Goal: Obtain resource: Download file/media

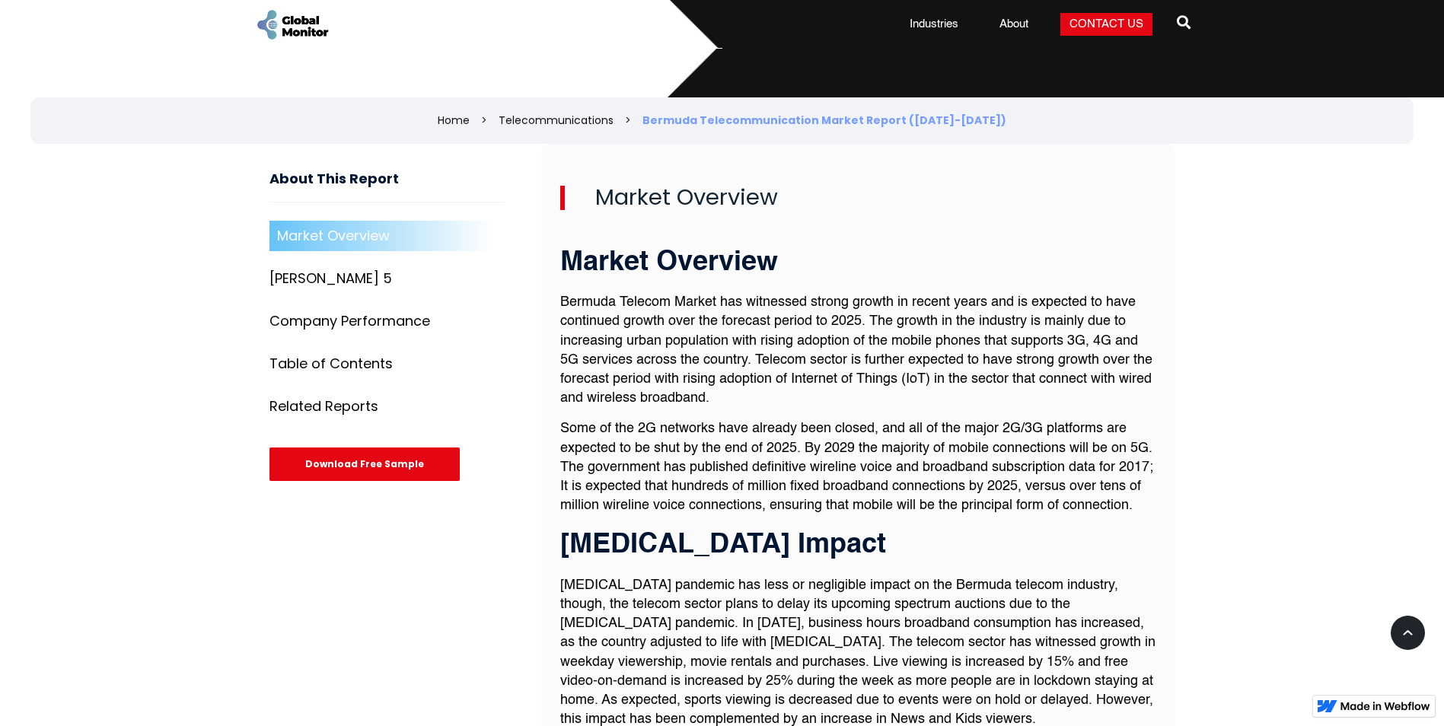
scroll to position [486, 0]
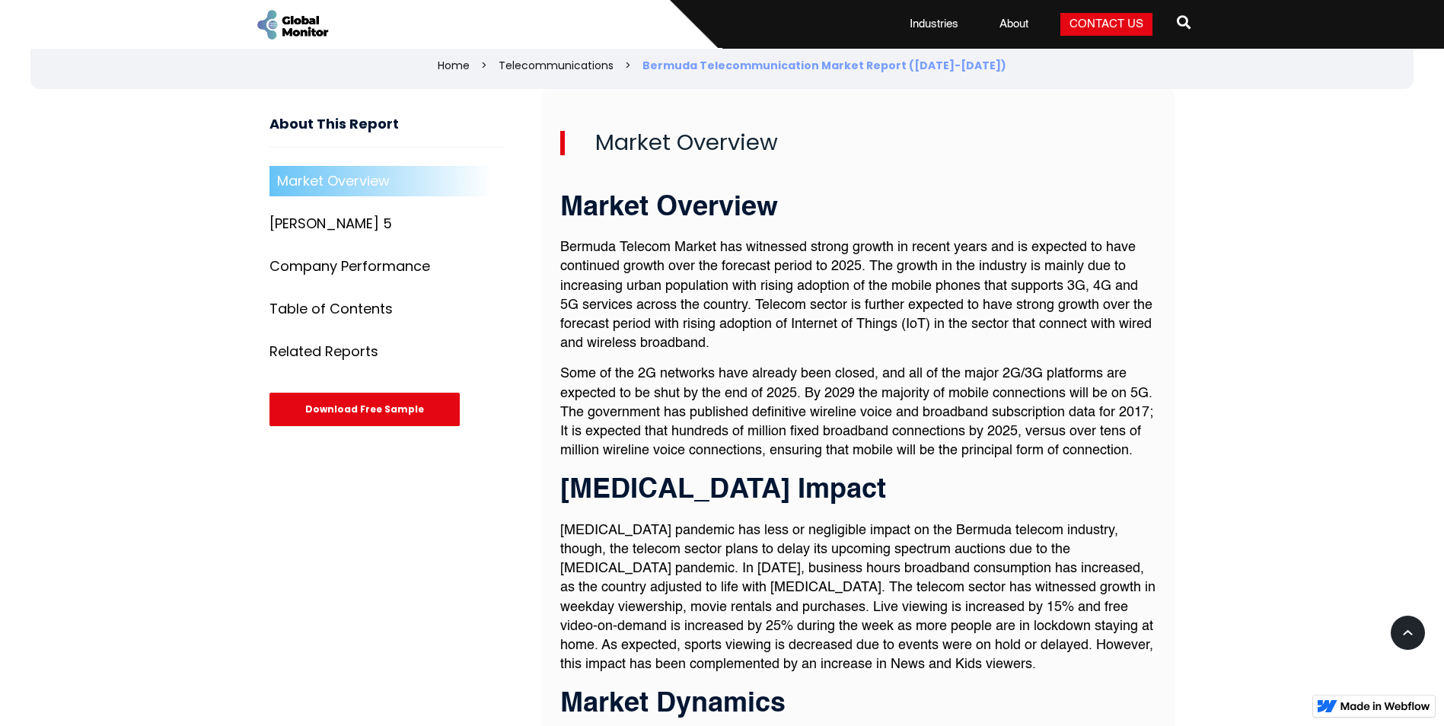
drag, startPoint x: 322, startPoint y: 260, endPoint x: 330, endPoint y: 260, distance: 8.4
click at [322, 260] on div "Company Performance" at bounding box center [350, 266] width 161 height 15
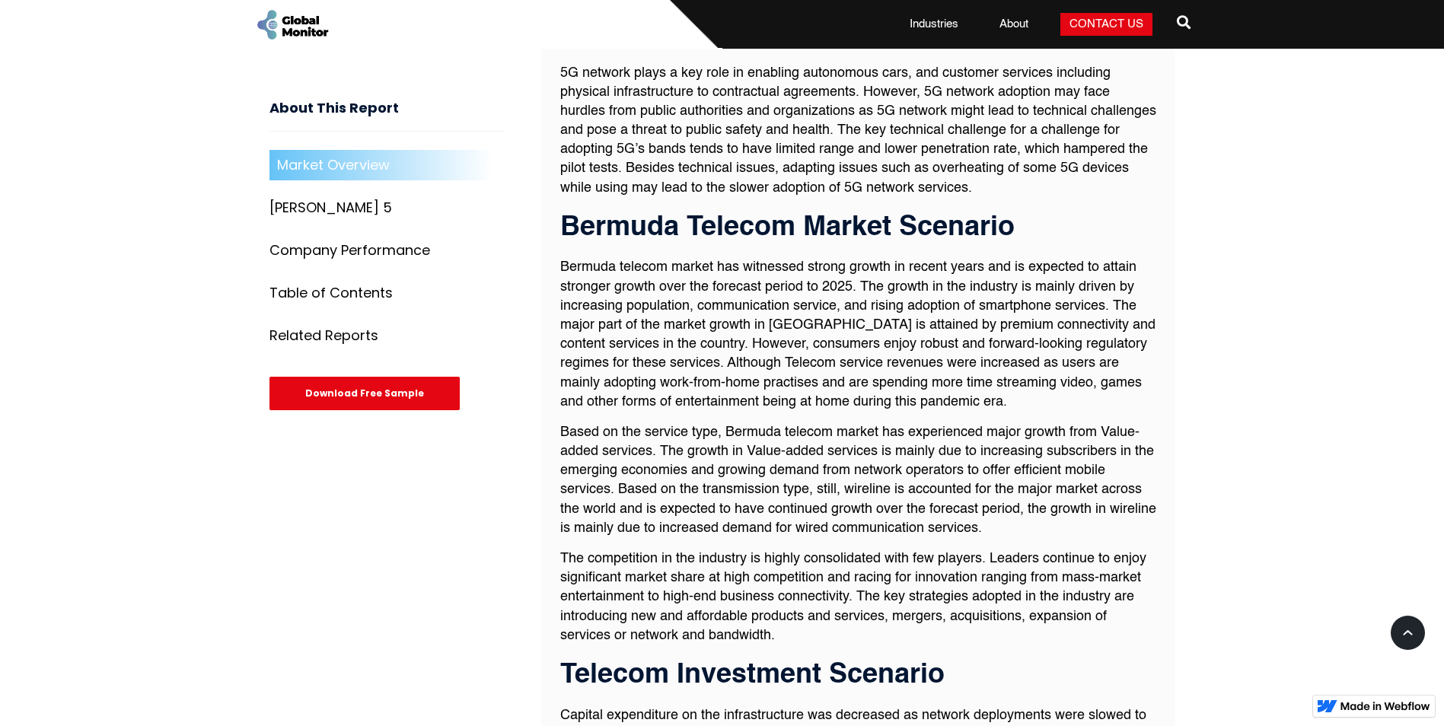
scroll to position [1239, 0]
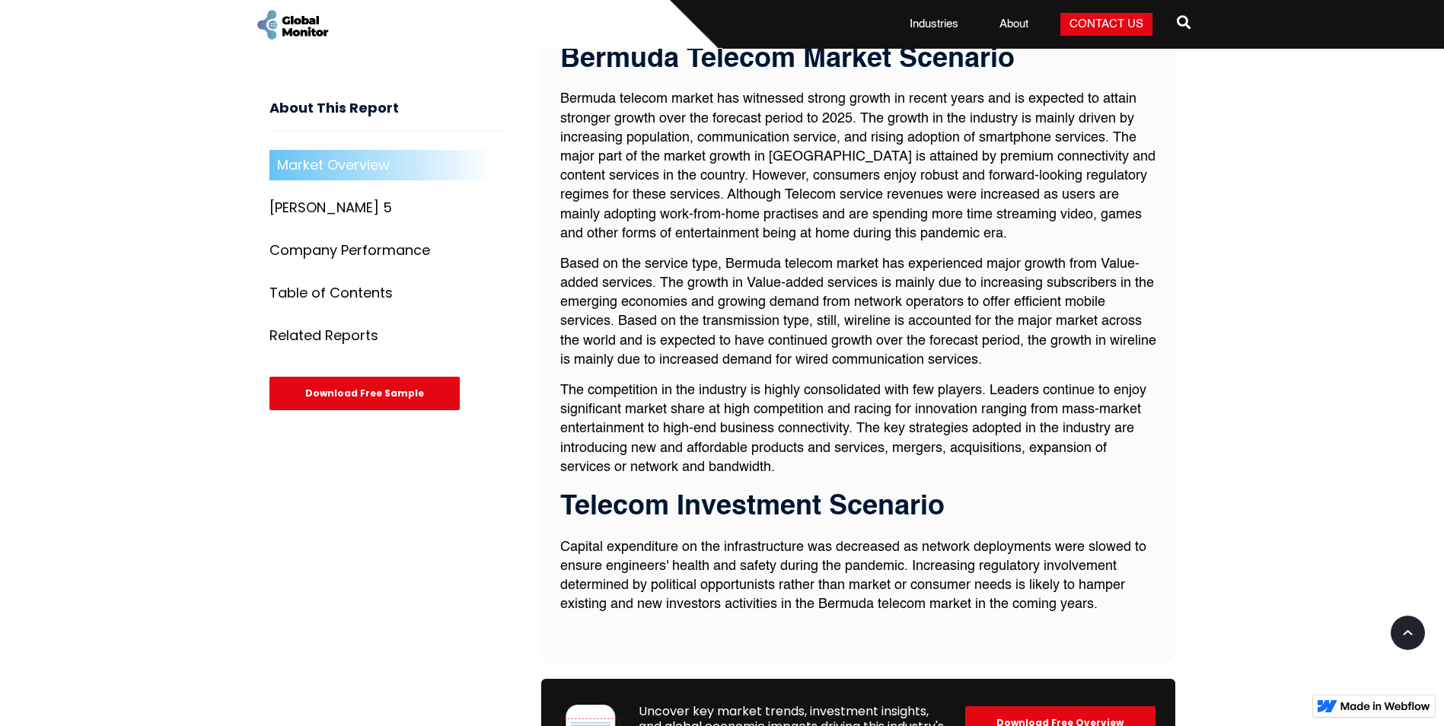
click at [321, 289] on div "Table of Contents" at bounding box center [331, 293] width 123 height 15
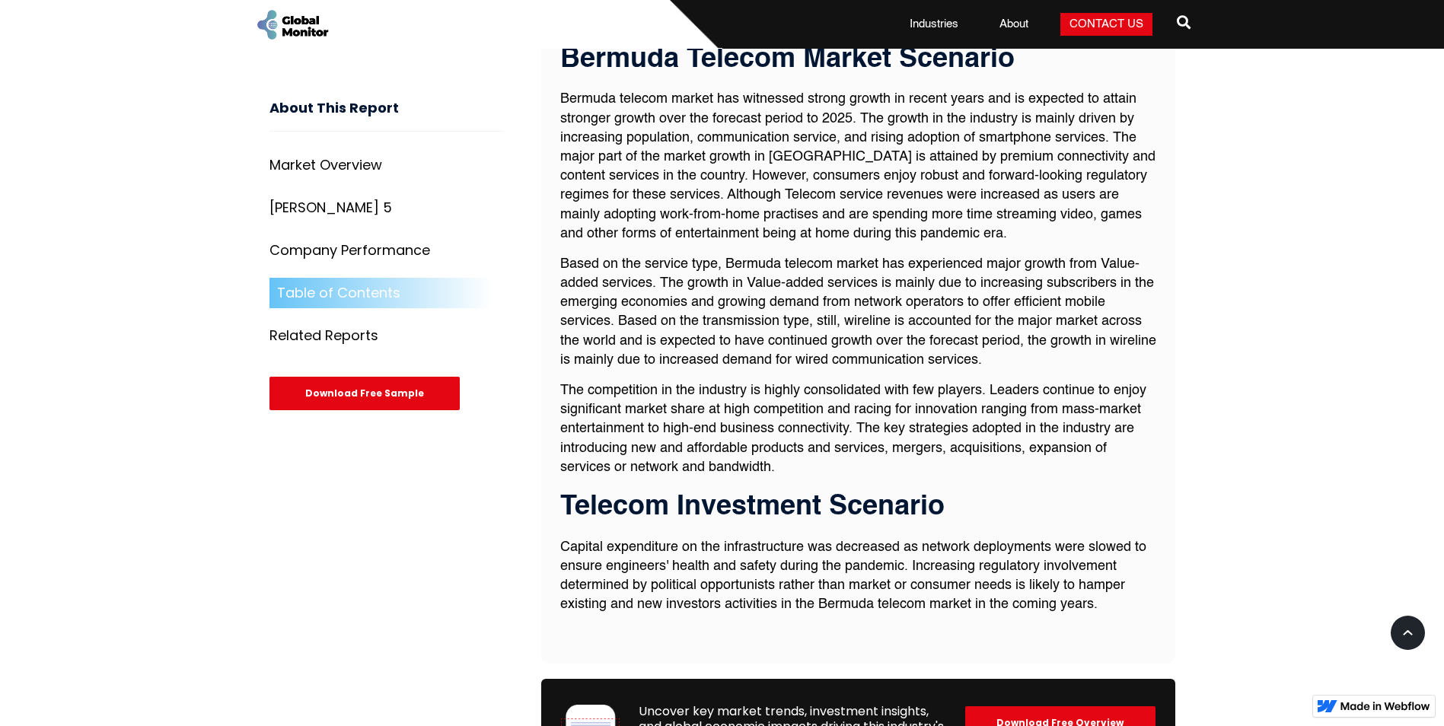
scroll to position [3609, 0]
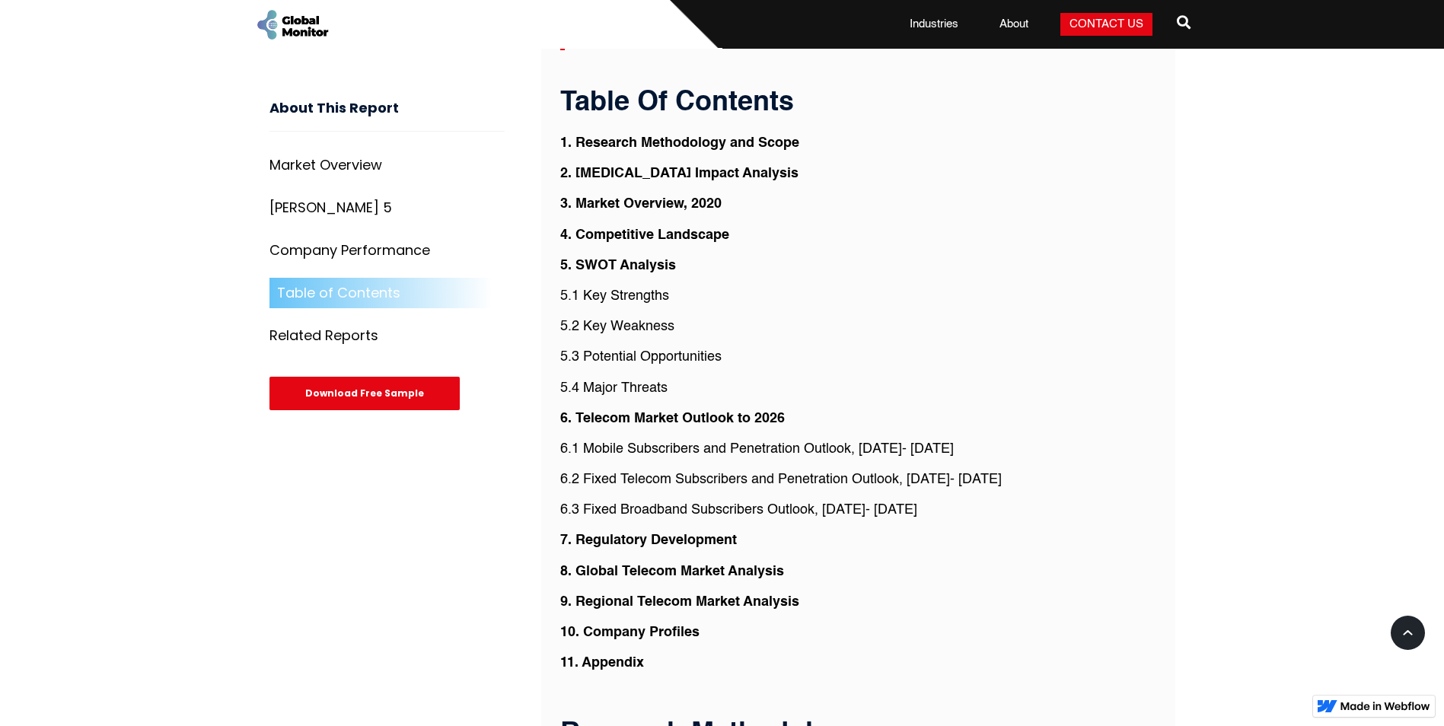
click at [324, 244] on div "Company Performance" at bounding box center [350, 250] width 161 height 15
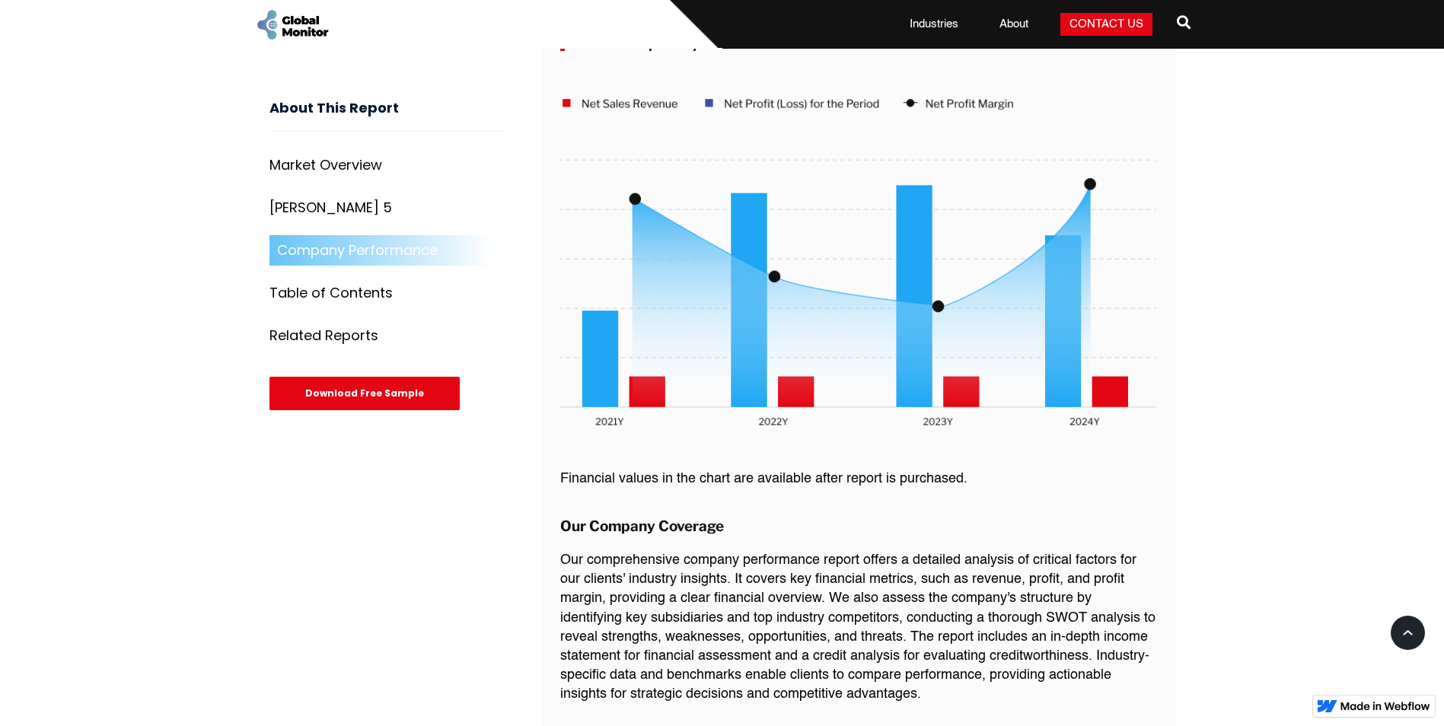
click at [295, 212] on div "[PERSON_NAME] 5" at bounding box center [331, 207] width 123 height 15
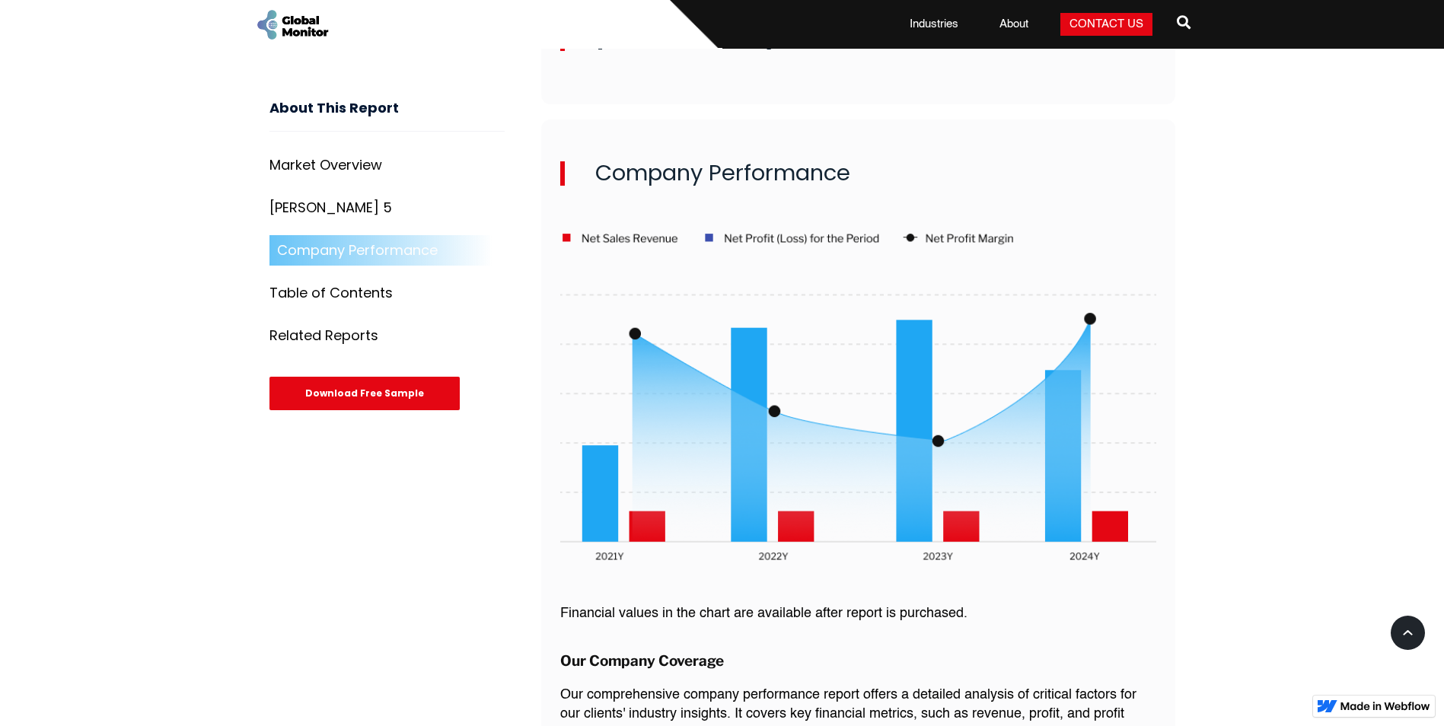
click at [319, 286] on div "Table of Contents" at bounding box center [331, 293] width 123 height 15
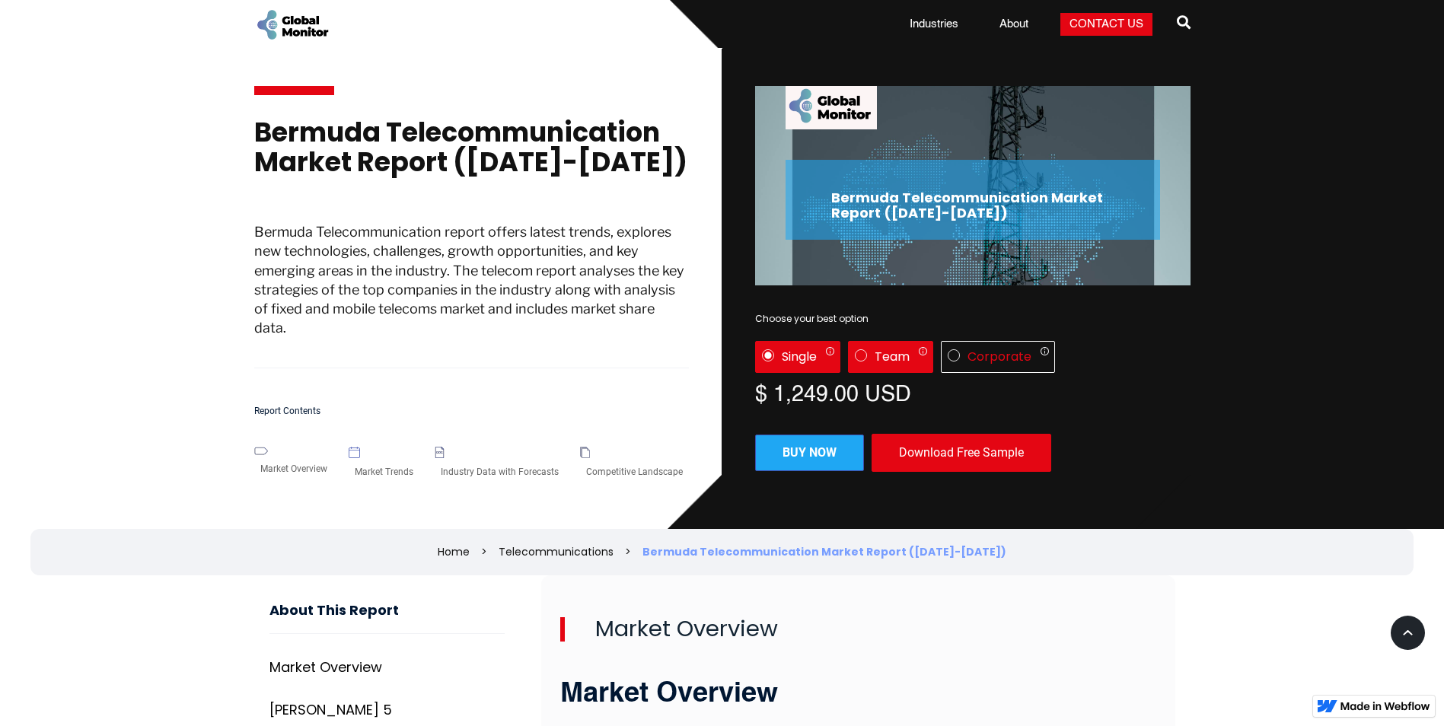
click at [868, 348] on div "Team Only 1 user can access the report Up to 5 users can access the report All …" at bounding box center [890, 357] width 85 height 32
click at [979, 358] on div "Corporate" at bounding box center [1000, 356] width 64 height 15
click at [796, 359] on div "Single" at bounding box center [799, 356] width 35 height 15
click at [929, 453] on div "Download Free Sample" at bounding box center [962, 453] width 180 height 38
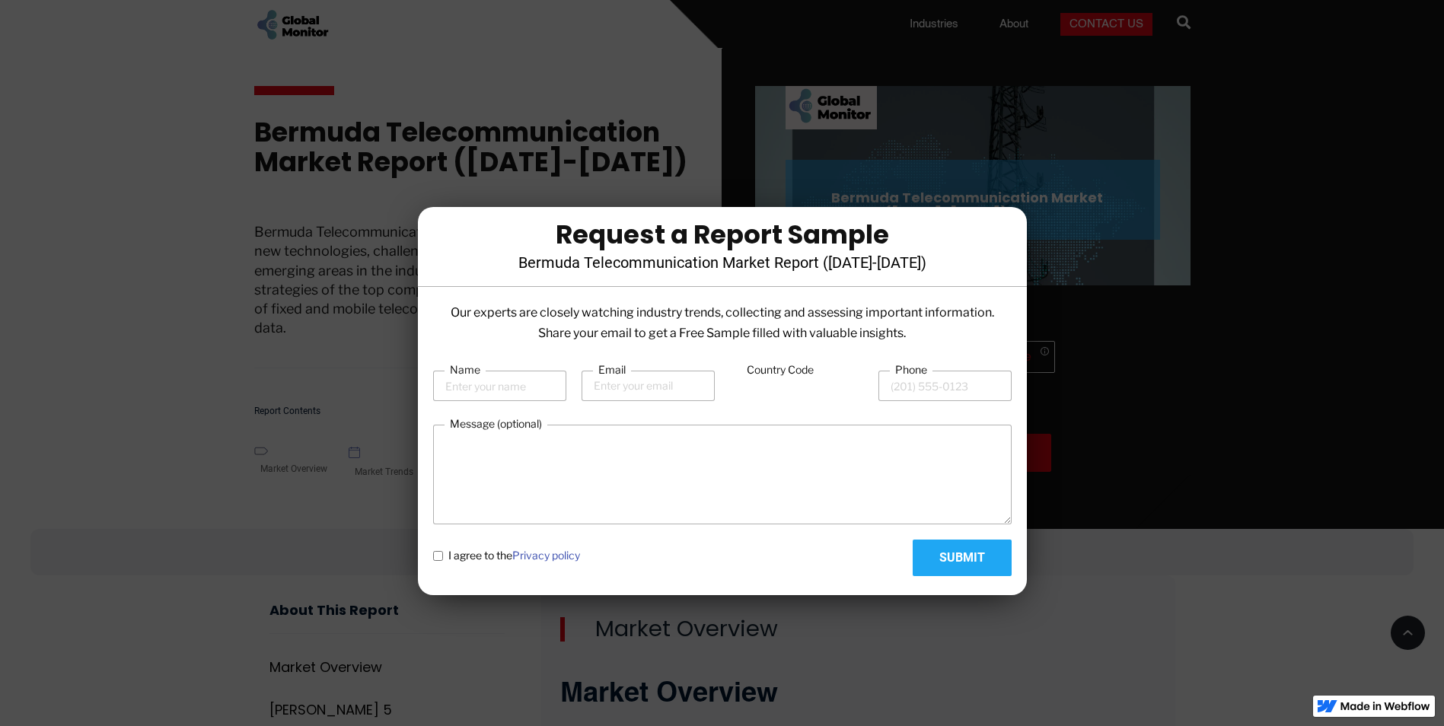
click at [1058, 143] on div at bounding box center [722, 363] width 1444 height 726
